Goal: Task Accomplishment & Management: Manage account settings

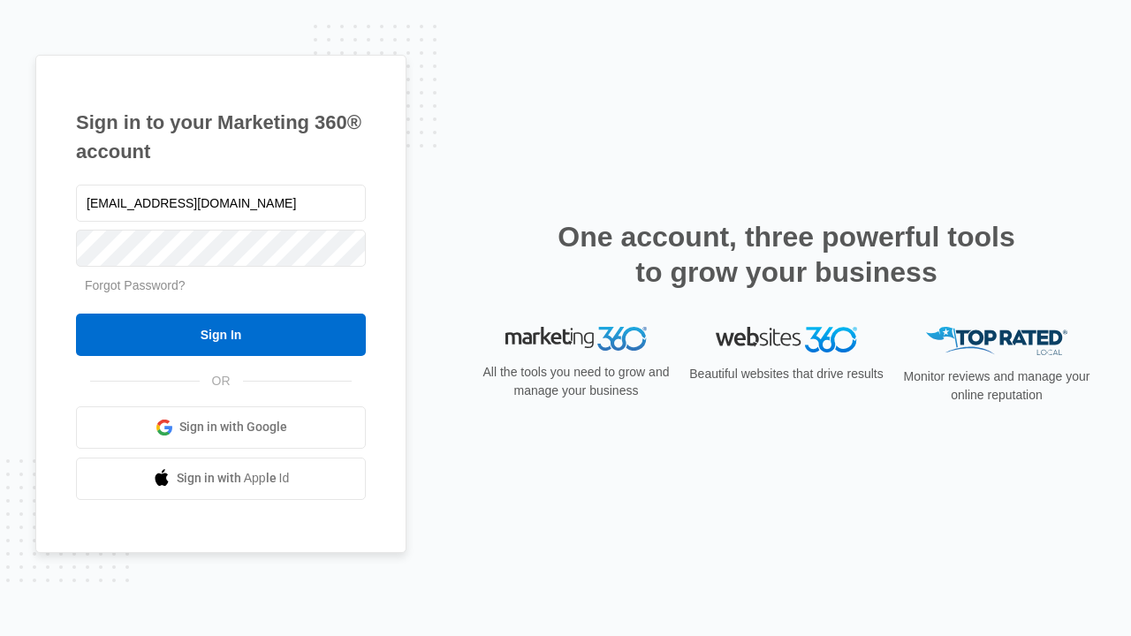
type input "dankie614@gmail.com"
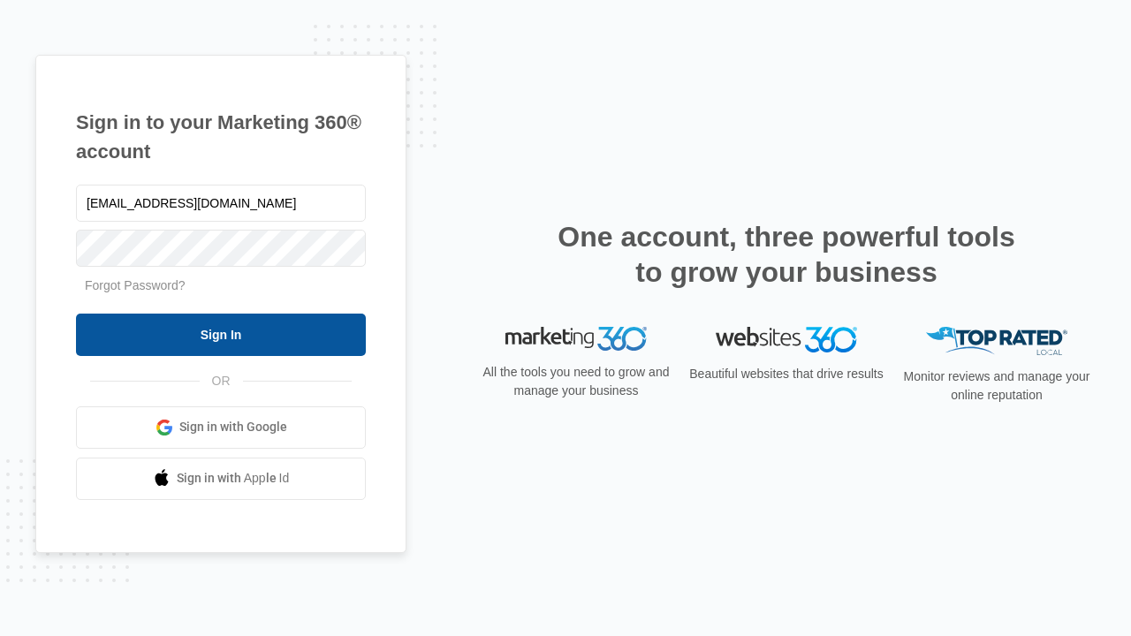
click at [221, 334] on input "Sign In" at bounding box center [221, 335] width 290 height 42
